Goal: Task Accomplishment & Management: Complete application form

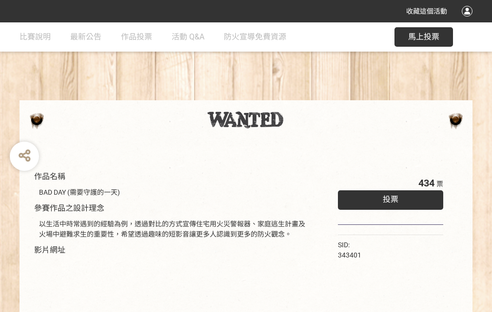
click at [468, 20] on div "收藏這個活動" at bounding box center [246, 11] width 492 height 22
click at [304, 96] on div "作品名稱 BAD DAY (需要守護的一天) 參賽作品之設計理念 以生活中時常遇到的經驗為例，透過對比的方式宣傳住宅用火災警報器、家庭逃生計畫及火場中避難求生…" at bounding box center [246, 227] width 492 height 410
click at [388, 197] on span "投票" at bounding box center [390, 199] width 16 height 9
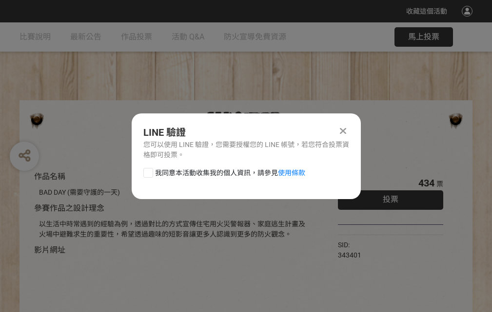
click at [147, 171] on div at bounding box center [148, 173] width 10 height 10
checkbox input "true"
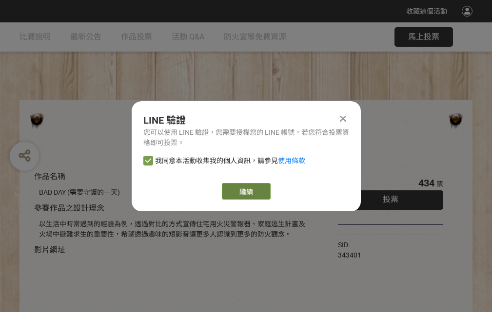
click at [245, 191] on link "繼續" at bounding box center [246, 191] width 49 height 17
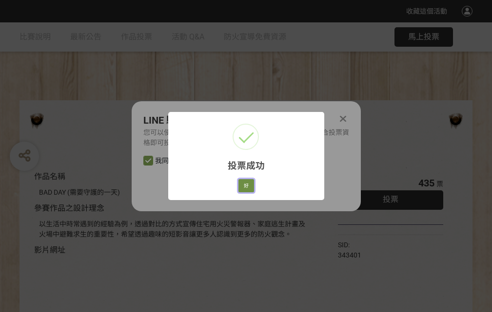
click at [243, 184] on button "好" at bounding box center [246, 186] width 16 height 14
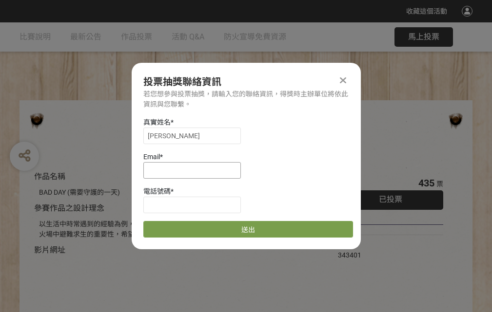
click at [195, 170] on input at bounding box center [191, 170] width 97 height 17
type input "[EMAIL_ADDRESS][DOMAIN_NAME]"
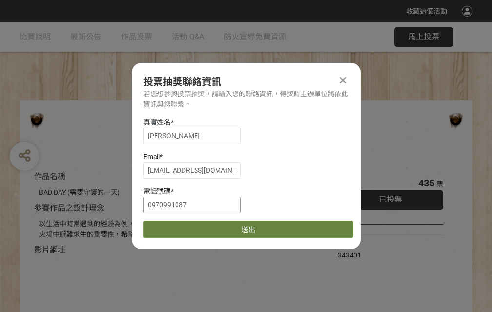
type input "0970991087"
click at [171, 226] on button "送出" at bounding box center [247, 229] width 209 height 17
